Goal: Transaction & Acquisition: Purchase product/service

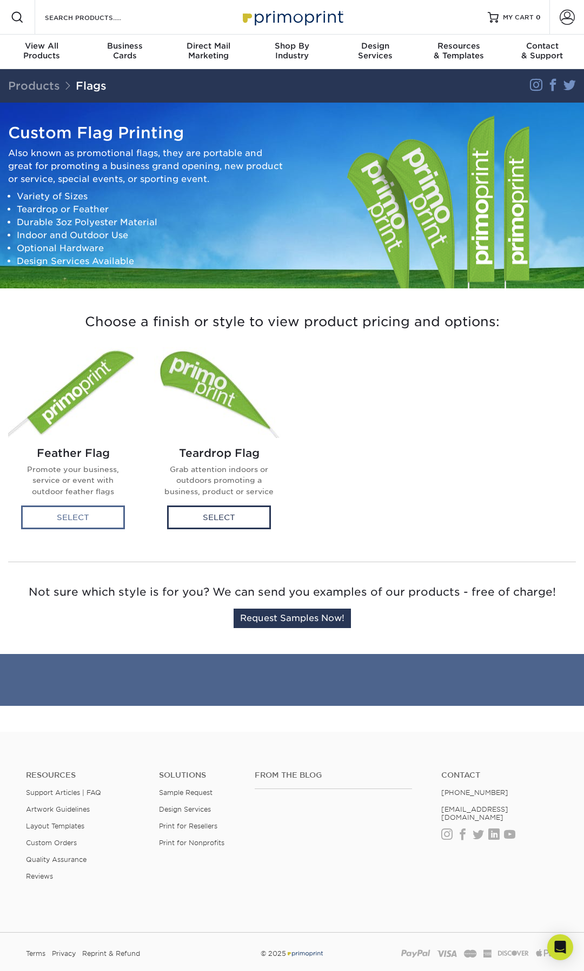
click at [102, 515] on div "Select" at bounding box center [73, 518] width 104 height 24
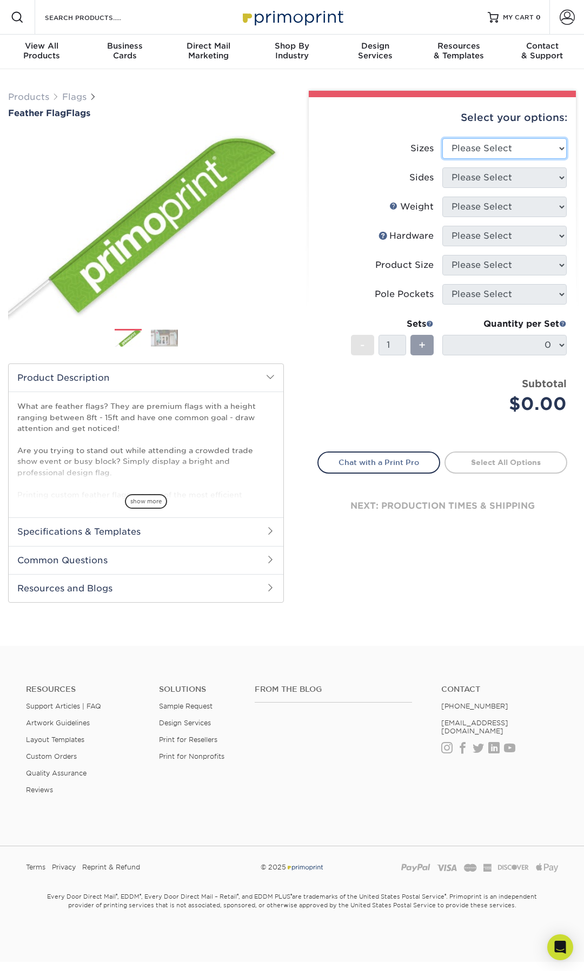
click at [488, 153] on select "Please Select 24" x 36" 24" x 81" 32" x 70" 32" x 99" 32" x 123" 36" x 123" 37"…" at bounding box center [504, 148] width 124 height 21
select select "57.00x142.00"
click at [442, 138] on select "Please Select 24" x 36" 24" x 81" 32" x 70" 32" x 99" 32" x 123" 36" x 123" 37"…" at bounding box center [504, 148] width 124 height 21
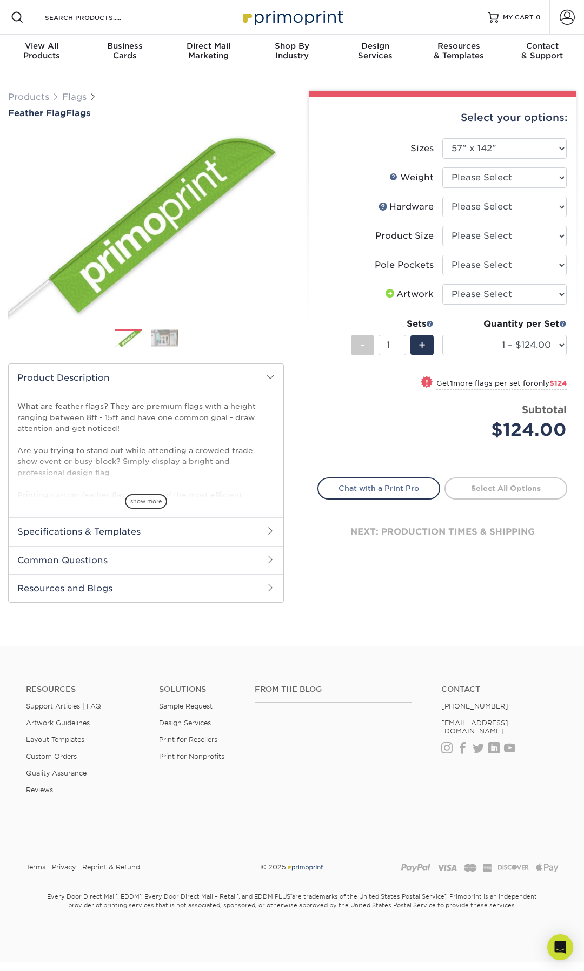
click at [164, 341] on img at bounding box center [164, 338] width 27 height 17
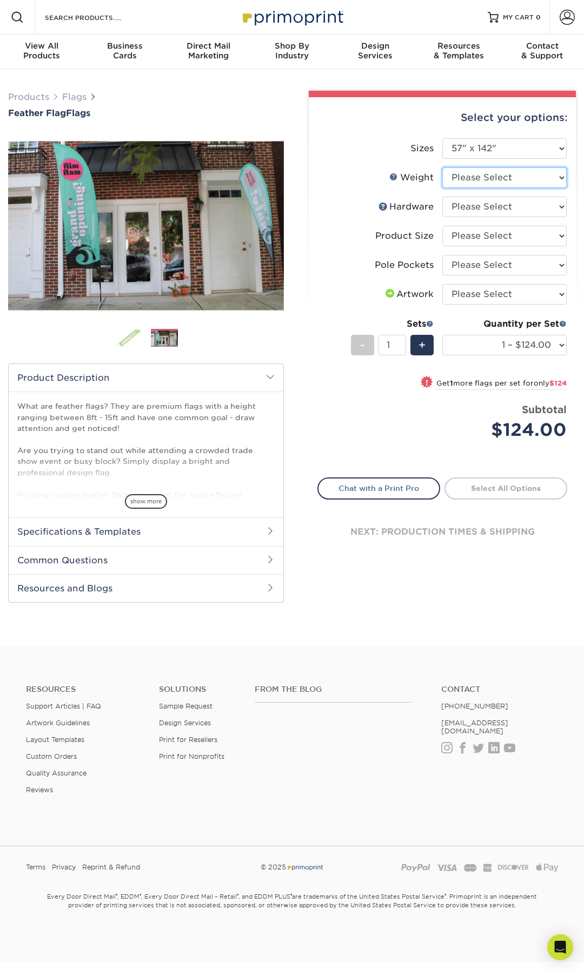
click at [522, 179] on select "Please Select 3OZPOLY" at bounding box center [504, 177] width 124 height 21
select select "3OZPOLY"
click at [442, 167] on select "Please Select 3OZPOLY" at bounding box center [504, 177] width 124 height 21
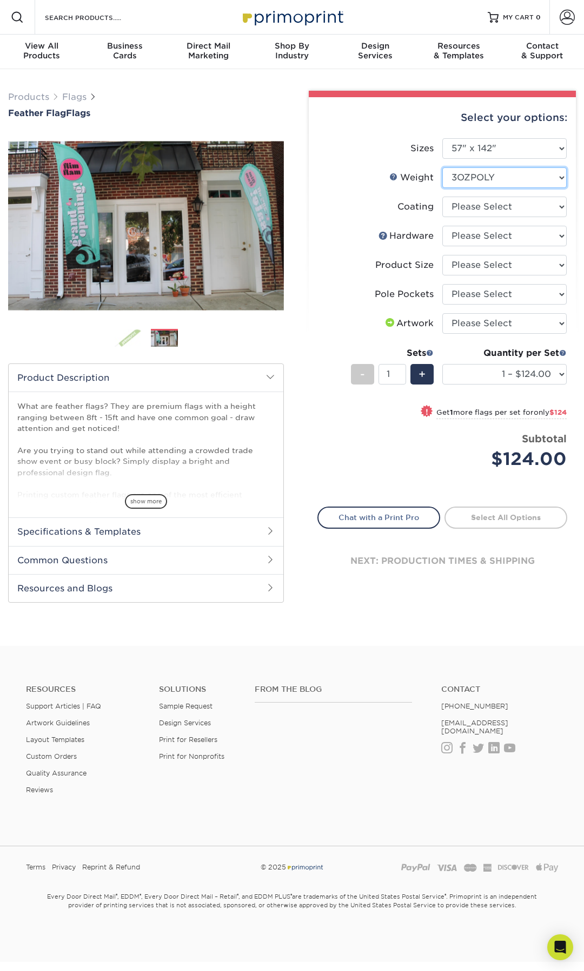
click at [524, 185] on select "Please Select 3OZPOLY" at bounding box center [504, 177] width 124 height 21
click at [463, 208] on select at bounding box center [504, 207] width 124 height 21
click at [463, 234] on select "Please Select 14ft Indoor Cross Base 14ft Outdoor Ground Stake None (Pole Not I…" at bounding box center [504, 236] width 124 height 21
select select "e0cd107b-dce6-4795-b045-0047b043af06"
click at [442, 226] on select "Please Select 14ft Indoor Cross Base 14ft Outdoor Ground Stake None (Pole Not I…" at bounding box center [504, 236] width 124 height 21
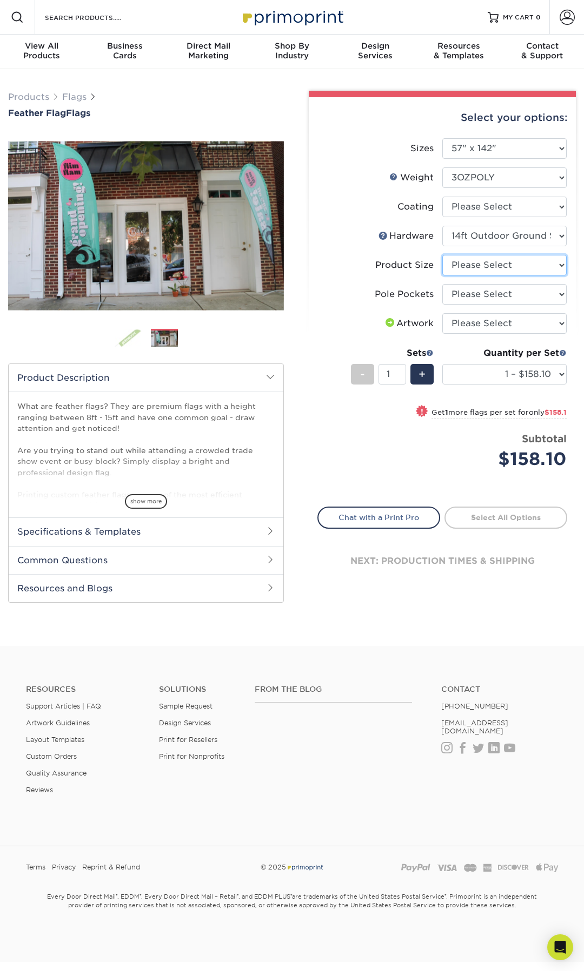
click at [500, 264] on select "Please Select 14ft" at bounding box center [504, 265] width 124 height 21
select select "cc5a77e8-ed58-4422-bbca-61734cf90f29"
click at [442, 255] on select "Please Select 14ft" at bounding box center [504, 265] width 124 height 21
click at [508, 292] on select "Please Select Pole Pocket on Left Pole Pocket on Right" at bounding box center [504, 294] width 124 height 21
click at [455, 323] on select "Please Select I will upload files I need a design - $50" at bounding box center [504, 323] width 124 height 21
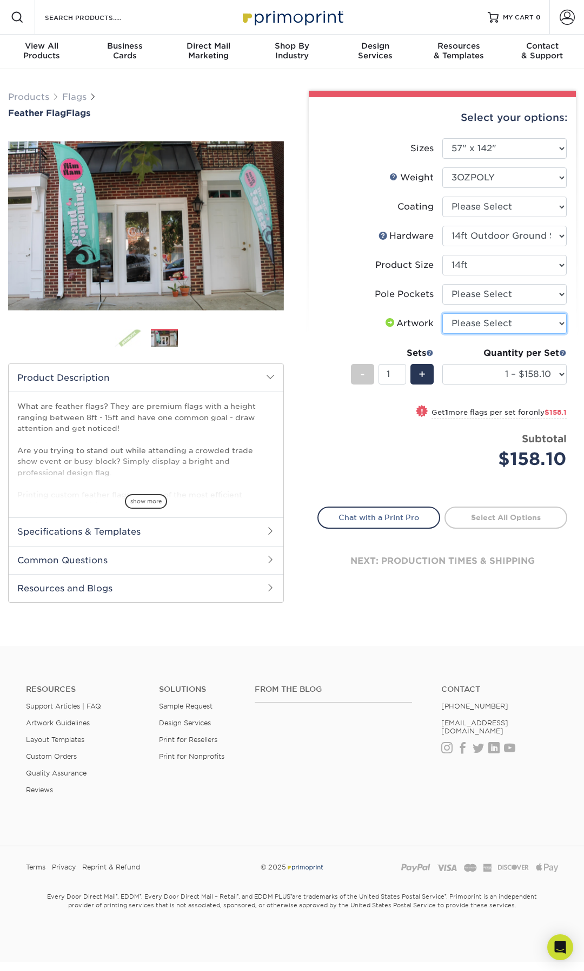
select select "upload"
click at [442, 313] on select "Please Select I will upload files I need a design - $50" at bounding box center [504, 323] width 124 height 21
click at [424, 379] on span "+" at bounding box center [421, 374] width 7 height 16
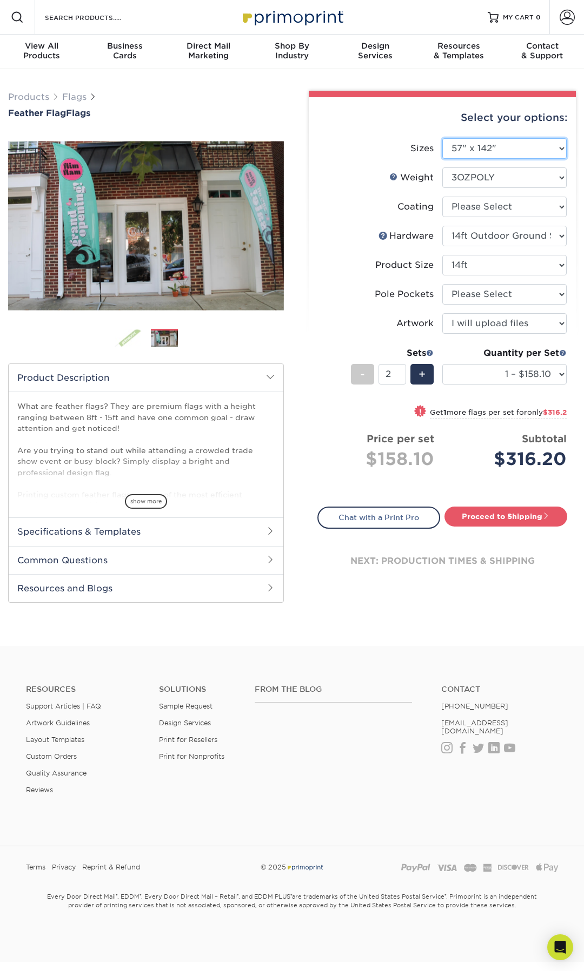
click at [511, 156] on select "Please Select 24" x 36" 24" x 81" 32" x 70" 32" x 99" 32" x 123" 36" x 123" 37"…" at bounding box center [504, 148] width 124 height 21
click at [442, 138] on select "Please Select 24" x 36" 24" x 81" 32" x 70" 32" x 99" 32" x 123" 36" x 123" 37"…" at bounding box center [504, 148] width 124 height 21
click at [497, 517] on link "Proceed to Shipping" at bounding box center [505, 516] width 123 height 19
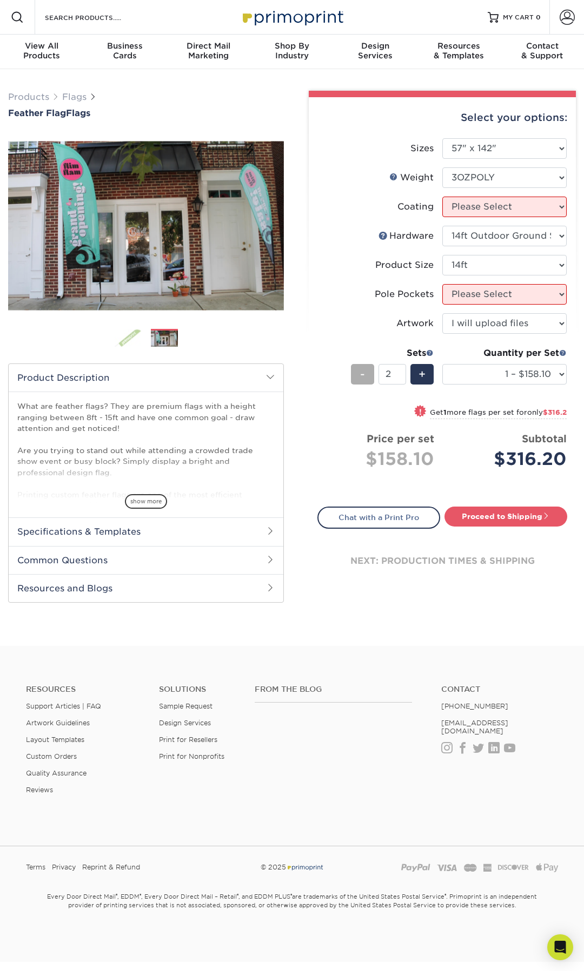
click at [364, 377] on span "-" at bounding box center [362, 374] width 5 height 16
type input "1"
click at [490, 370] on select "1 – $158.10 2 – $316.20 3 – $474.30 4 – $632.40 5 – $790.50 6 – $948.60 7 – $11…" at bounding box center [504, 374] width 124 height 21
select select "2 – $316.20"
click at [442, 364] on select "1 – $158.10 2 – $316.20 3 – $474.30 4 – $632.40 5 – $790.50 6 – $948.60 7 – $11…" at bounding box center [504, 374] width 124 height 21
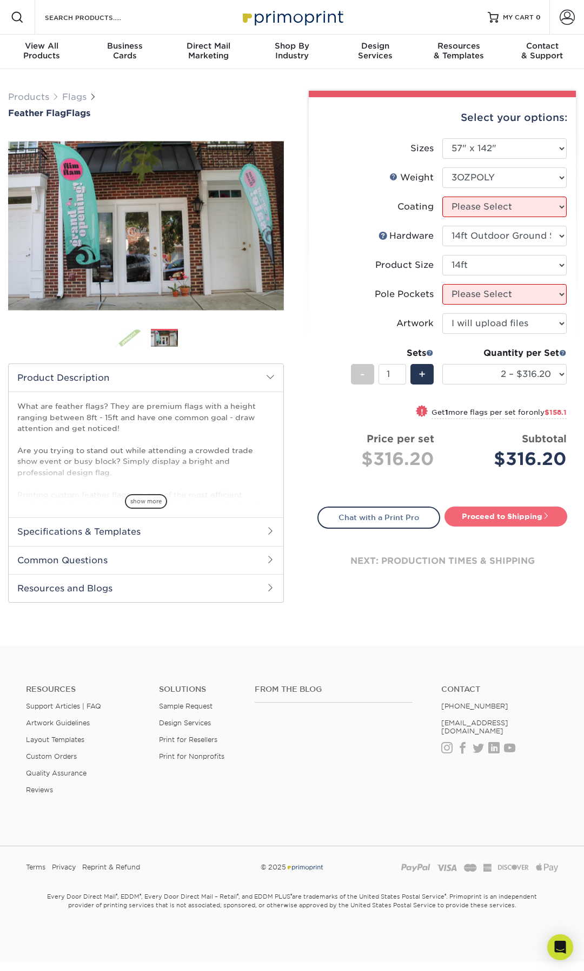
click at [508, 515] on link "Proceed to Shipping" at bounding box center [505, 516] width 123 height 19
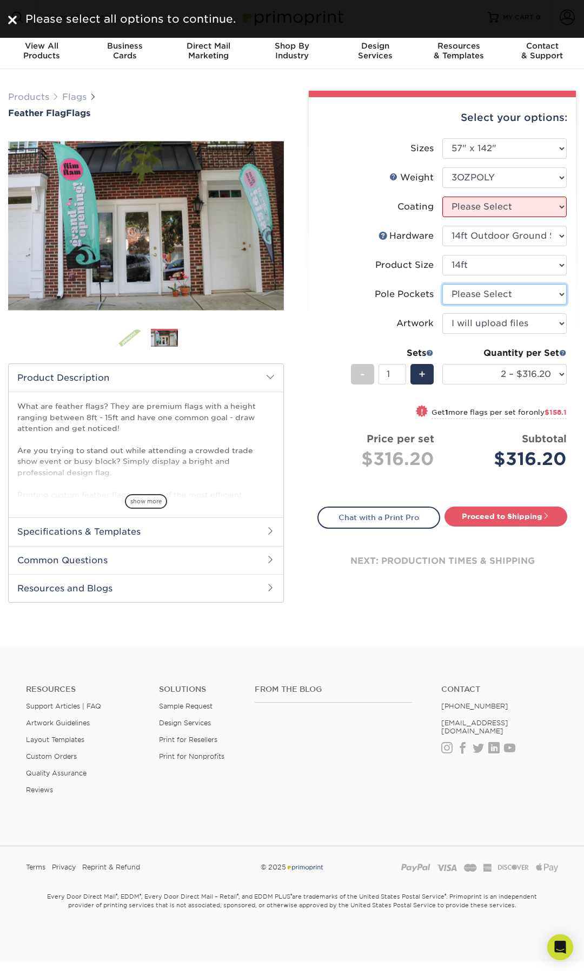
click at [463, 291] on select "Please Select Pole Pocket on Left Pole Pocket on Right" at bounding box center [504, 294] width 124 height 21
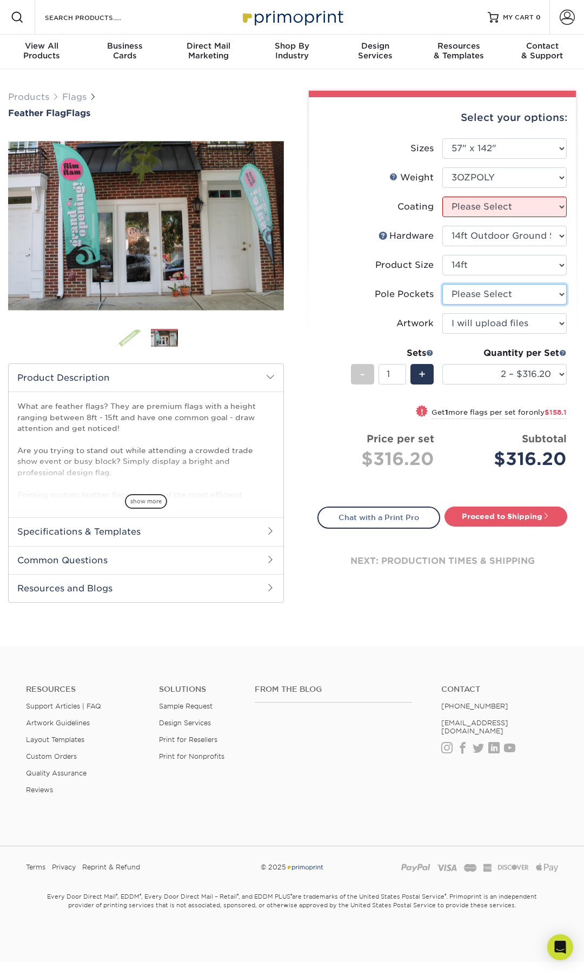
select select "17637b51-123c-45a9-814d-5e120dd7374e"
click at [442, 284] on select "Please Select Pole Pocket on Left Pole Pocket on Right" at bounding box center [504, 294] width 124 height 21
click at [495, 209] on select at bounding box center [504, 207] width 124 height 21
select select "3e7618de-abca-4bda-9f97-8b9129e913d8"
click at [442, 197] on select at bounding box center [504, 207] width 124 height 21
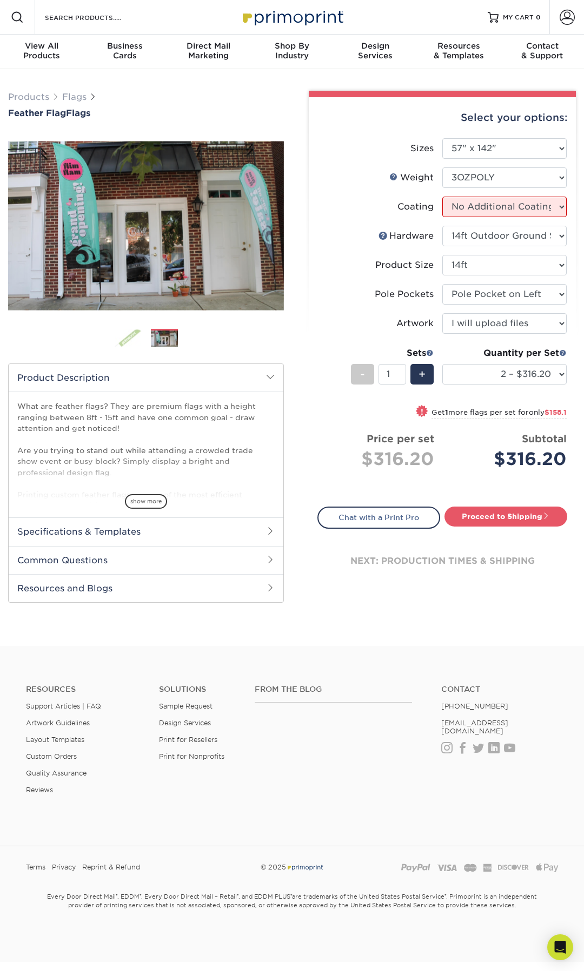
select select "-1"
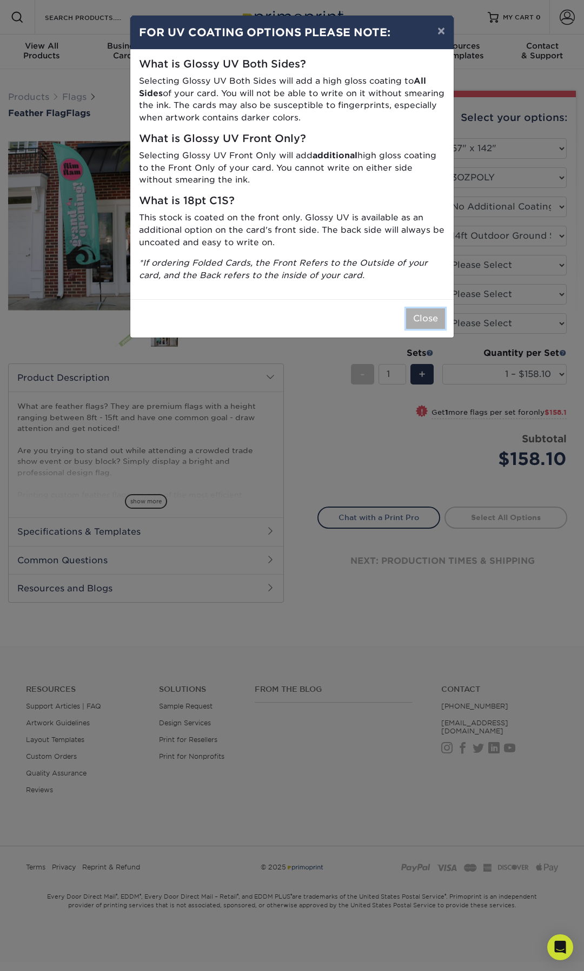
click at [423, 309] on button "Close" at bounding box center [425, 319] width 39 height 21
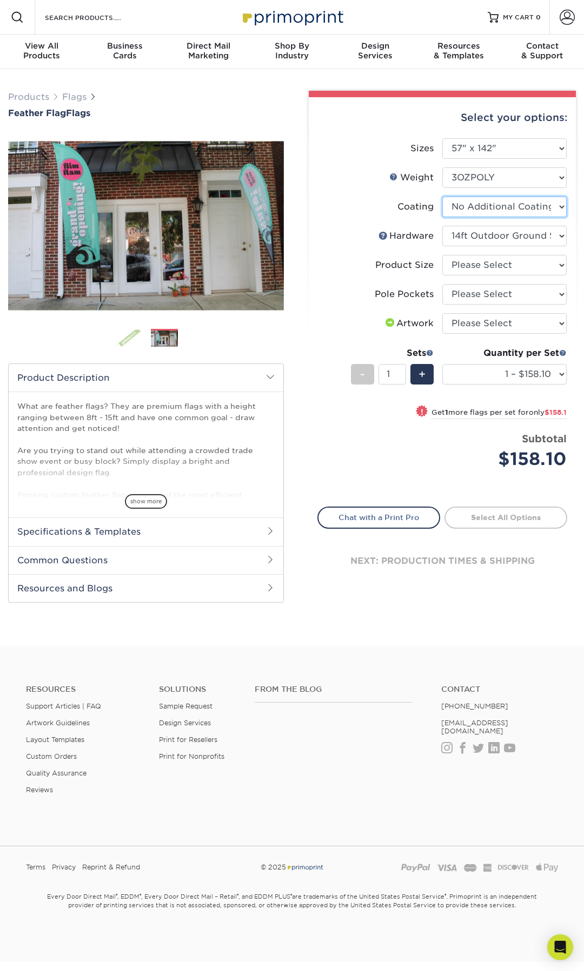
click at [485, 206] on select at bounding box center [504, 207] width 124 height 21
click at [501, 264] on select "Please Select 14ft" at bounding box center [504, 265] width 124 height 21
select select "cc5a77e8-ed58-4422-bbca-61734cf90f29"
click at [442, 255] on select "Please Select 14ft" at bounding box center [504, 265] width 124 height 21
click at [511, 297] on select "Please Select Pole Pocket on Left Pole Pocket on Right" at bounding box center [504, 294] width 124 height 21
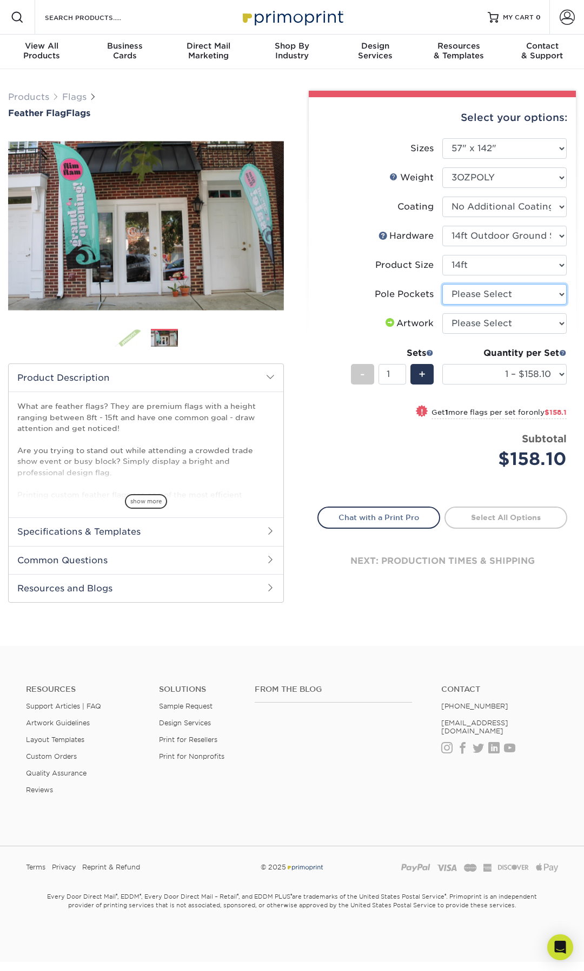
select select "0aeb979a-1006-47cd-a0e3-565c5434df32"
click at [442, 284] on select "Please Select Pole Pocket on Left Pole Pocket on Right" at bounding box center [504, 294] width 124 height 21
click at [511, 331] on select "Please Select I will upload files I need a design - $50" at bounding box center [504, 323] width 124 height 21
click at [442, 313] on select "Please Select I will upload files I need a design - $50" at bounding box center [504, 323] width 124 height 21
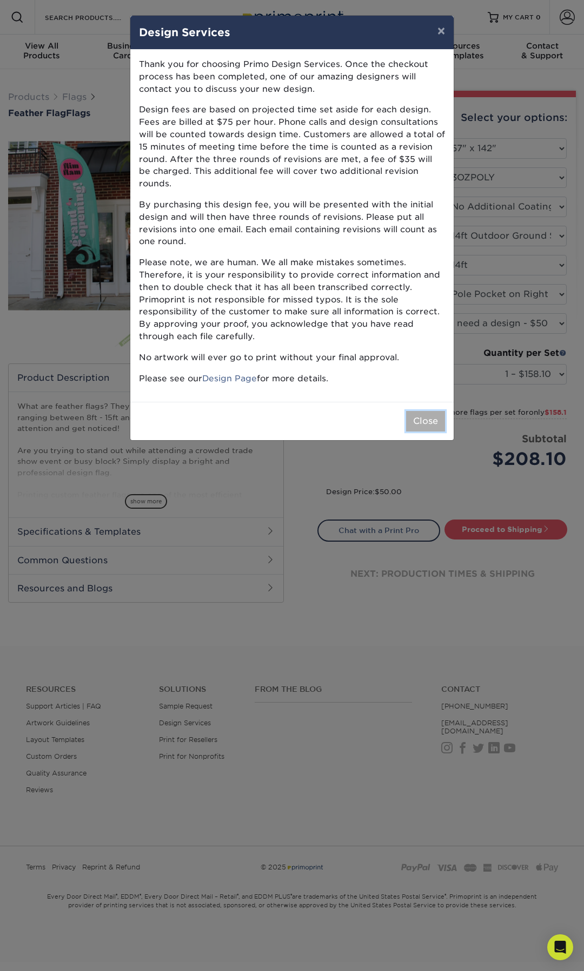
click at [411, 417] on button "Close" at bounding box center [425, 421] width 39 height 21
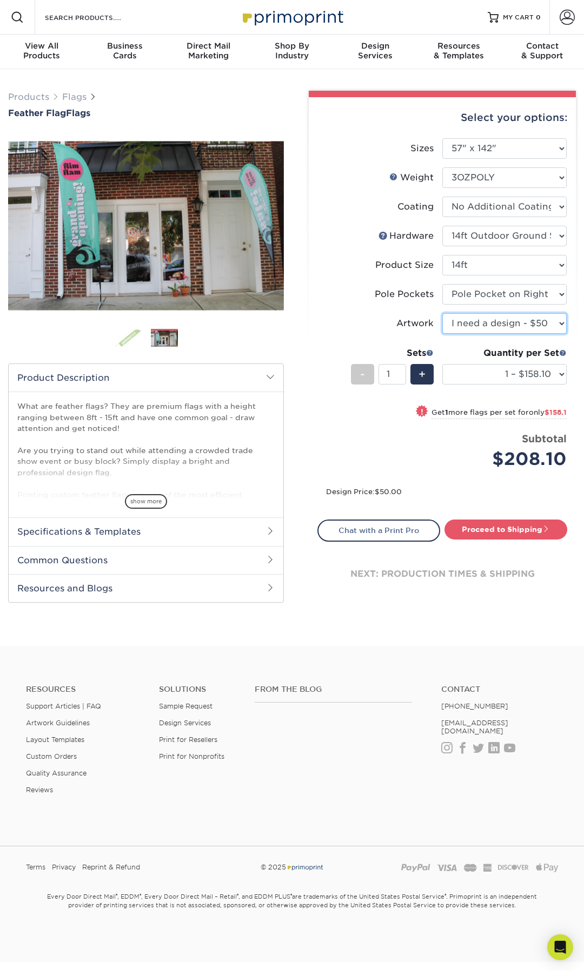
click at [504, 330] on select "Please Select I will upload files I need a design - $50" at bounding box center [504, 323] width 124 height 21
select select "upload"
click at [442, 313] on select "Please Select I will upload files I need a design - $50" at bounding box center [504, 323] width 124 height 21
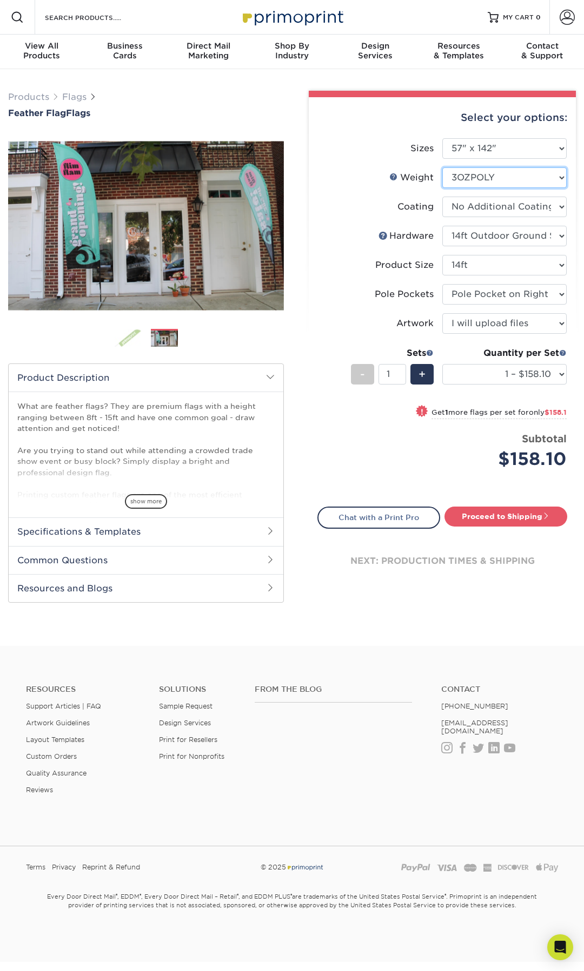
click at [520, 175] on select "Please Select 3OZPOLY" at bounding box center [504, 177] width 124 height 21
click at [537, 146] on select "Please Select 24" x 36" 24" x 81" 32" x 70" 32" x 99" 32" x 123" 36" x 123" 37"…" at bounding box center [504, 148] width 124 height 21
click at [442, 138] on select "Please Select 24" x 36" 24" x 81" 32" x 70" 32" x 99" 32" x 123" 36" x 123" 37"…" at bounding box center [504, 148] width 124 height 21
